Goal: Information Seeking & Learning: Find specific fact

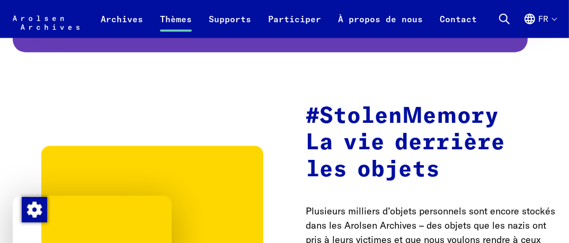
scroll to position [1064, 0]
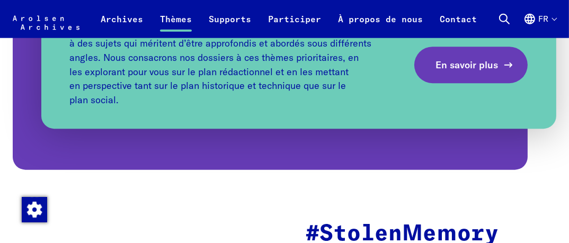
click at [464, 65] on span "En savoir plus" at bounding box center [467, 65] width 63 height 14
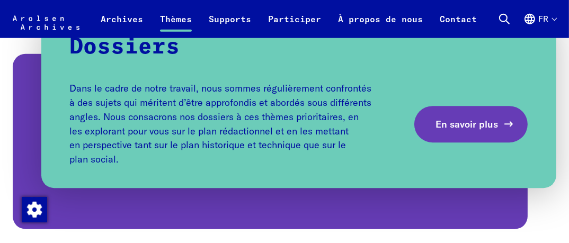
scroll to position [1123, 0]
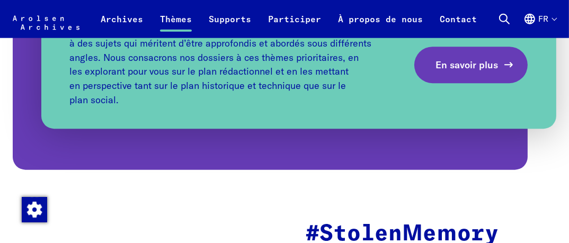
click at [464, 65] on span "En savoir plus" at bounding box center [467, 65] width 63 height 14
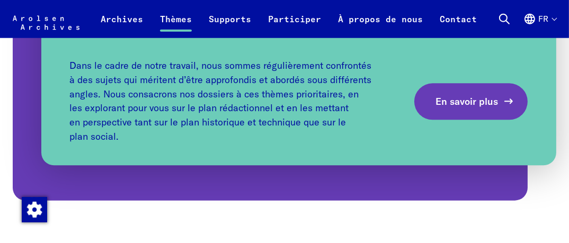
scroll to position [1070, 0]
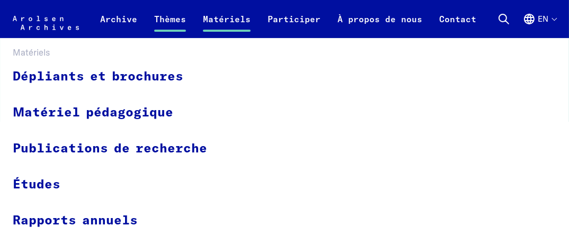
scroll to position [358, 0]
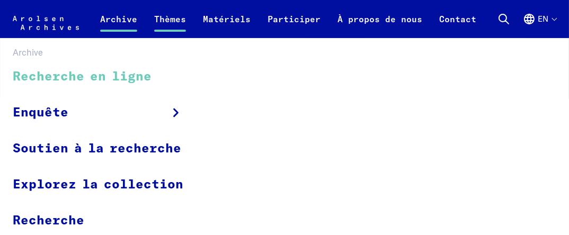
click at [135, 78] on font "Recherche en ligne" at bounding box center [82, 76] width 139 height 13
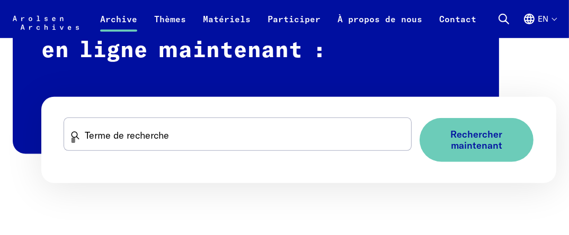
scroll to position [689, 0]
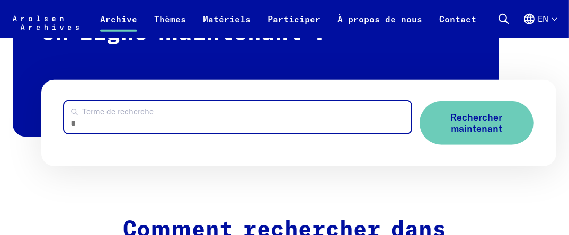
click at [149, 134] on input "Terme de recherche" at bounding box center [237, 117] width 347 height 32
type input "**********"
click at [420, 101] on button "Rechercher maintenant" at bounding box center [477, 123] width 114 height 44
